Goal: Consume media (video, audio)

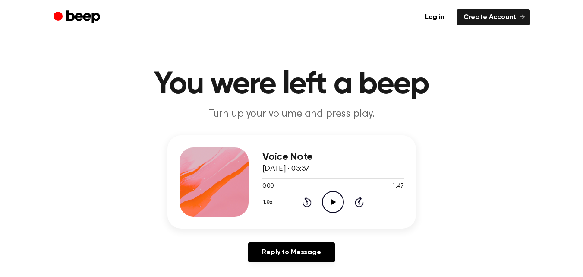
click at [327, 204] on icon "Play Audio" at bounding box center [333, 202] width 22 height 22
click at [327, 199] on icon "Play Audio" at bounding box center [333, 202] width 22 height 22
click at [332, 198] on icon "Play Audio" at bounding box center [333, 202] width 22 height 22
click at [306, 202] on icon at bounding box center [307, 202] width 2 height 3
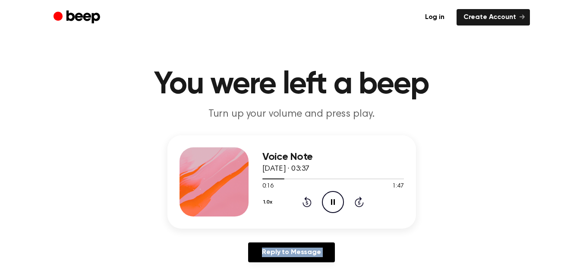
click at [306, 202] on icon at bounding box center [307, 202] width 2 height 3
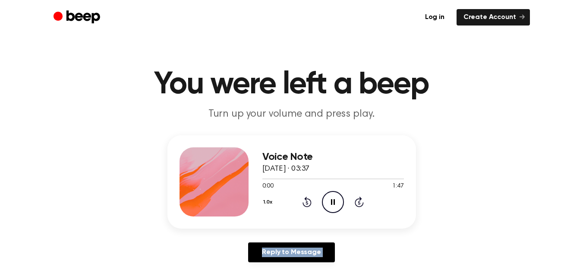
click at [306, 202] on icon at bounding box center [307, 202] width 2 height 3
